Goal: Task Accomplishment & Management: Use online tool/utility

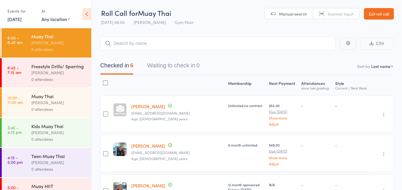
click at [375, 13] on link "Exit roll call" at bounding box center [379, 14] width 30 height 12
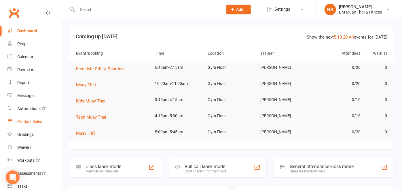
click at [34, 123] on div "Product Sales" at bounding box center [29, 121] width 25 height 5
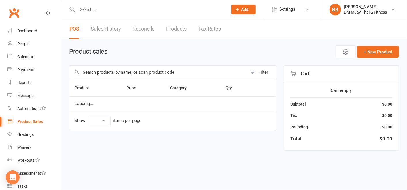
select select "100"
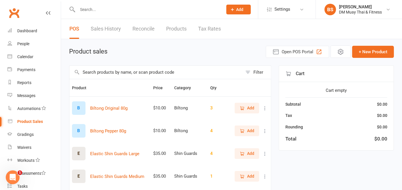
click at [151, 71] on input "text" at bounding box center [155, 72] width 173 height 13
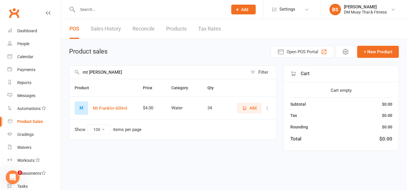
type input "mt frank"
click at [260, 103] on button "Add" at bounding box center [249, 108] width 24 height 10
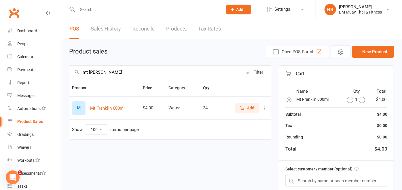
scroll to position [55, 0]
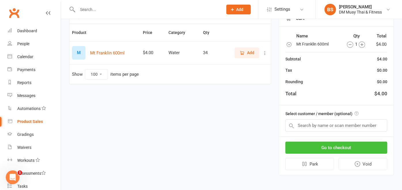
click at [350, 146] on button "Go to checkout" at bounding box center [337, 148] width 102 height 12
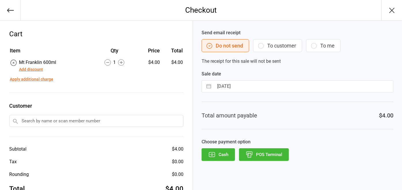
scroll to position [16, 0]
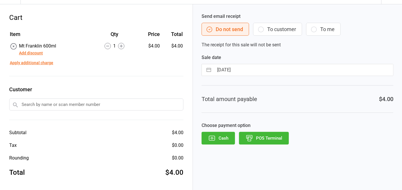
click at [274, 137] on button "POS Terminal" at bounding box center [264, 138] width 50 height 13
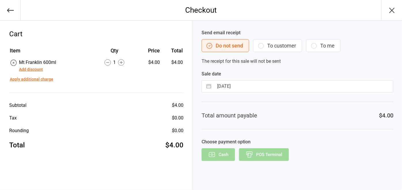
scroll to position [0, 0]
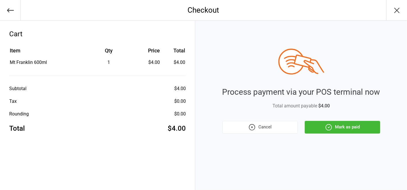
click at [313, 129] on button "Mark as paid" at bounding box center [343, 127] width 76 height 13
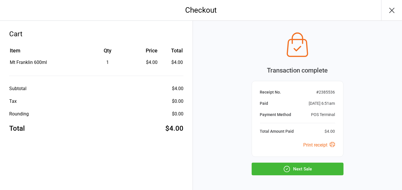
click at [307, 167] on button "Next Sale" at bounding box center [298, 169] width 92 height 13
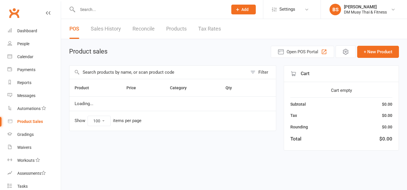
select select "100"
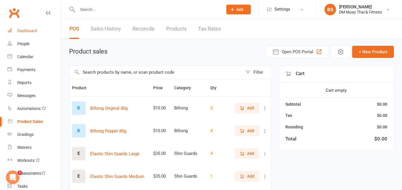
click at [38, 30] on link "Dashboard" at bounding box center [33, 30] width 53 height 13
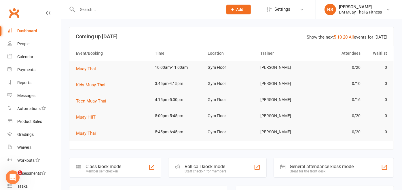
click at [192, 170] on div "Staff check-in for members" at bounding box center [206, 171] width 42 height 4
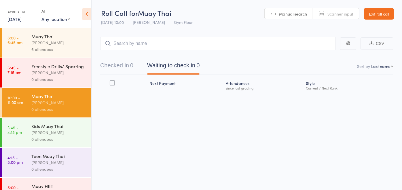
click at [49, 83] on div "0 attendees" at bounding box center [58, 79] width 55 height 7
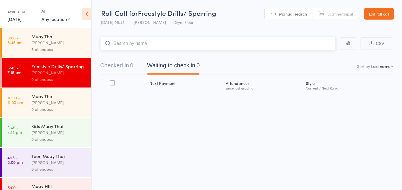
click at [123, 44] on input "search" at bounding box center [218, 43] width 236 height 13
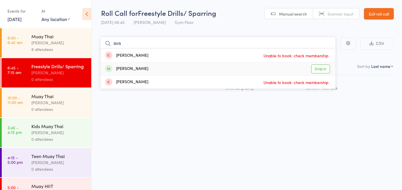
type input "ava"
click at [318, 69] on link "Drop in" at bounding box center [321, 69] width 19 height 9
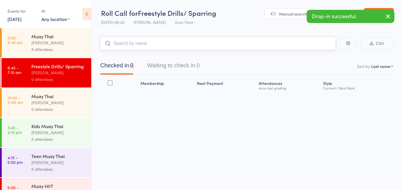
click at [222, 44] on input "search" at bounding box center [218, 43] width 236 height 13
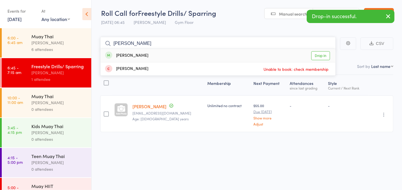
type input "[PERSON_NAME]"
click at [317, 56] on link "Drop in" at bounding box center [321, 55] width 19 height 9
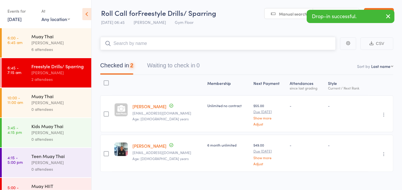
click at [260, 40] on input "search" at bounding box center [218, 43] width 236 height 13
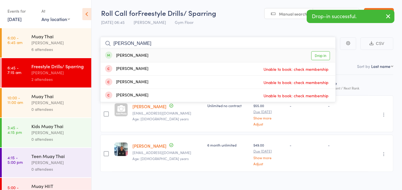
type input "[PERSON_NAME]"
click at [325, 55] on link "Drop in" at bounding box center [321, 55] width 19 height 9
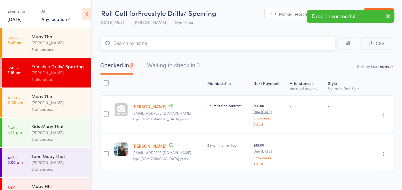
click at [282, 42] on input "search" at bounding box center [218, 43] width 236 height 13
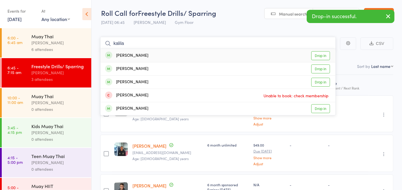
type input "kalila"
click at [318, 56] on link "Drop in" at bounding box center [321, 55] width 19 height 9
